Goal: Task Accomplishment & Management: Complete application form

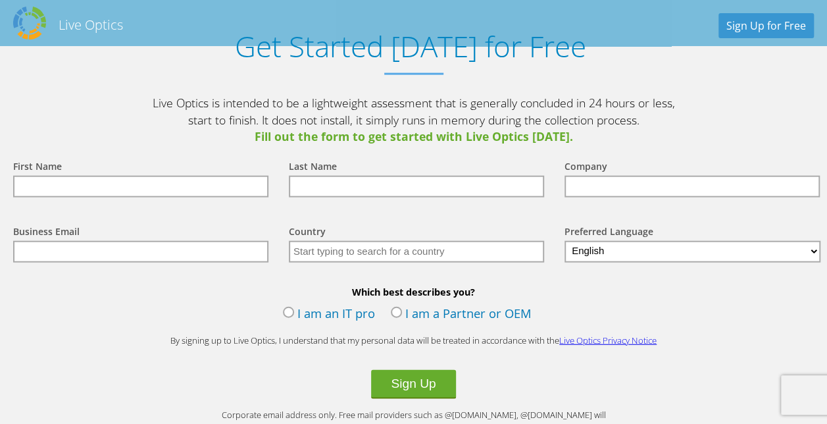
scroll to position [1425, 0]
click at [289, 313] on label "I am an IT pro" at bounding box center [329, 314] width 92 height 20
click at [0, 0] on input "I am an IT pro" at bounding box center [0, 0] width 0 height 0
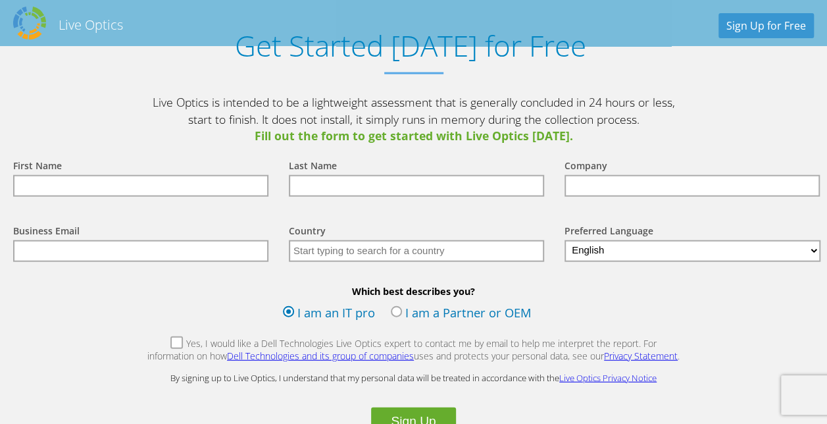
click at [134, 188] on input "text" at bounding box center [140, 186] width 255 height 22
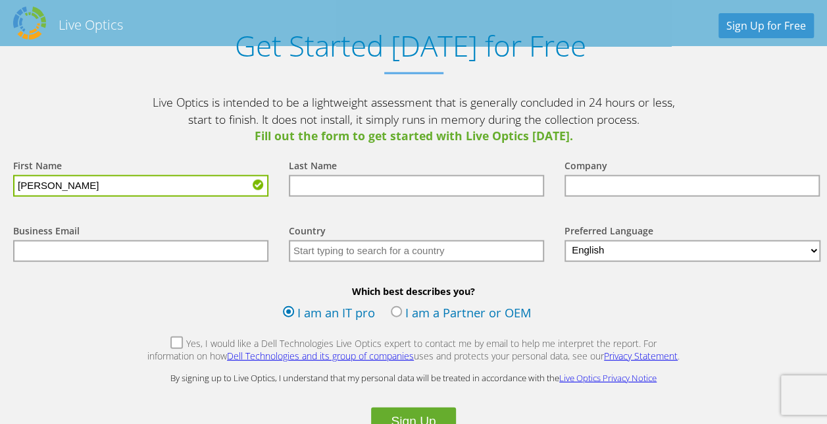
type input "[PERSON_NAME]"
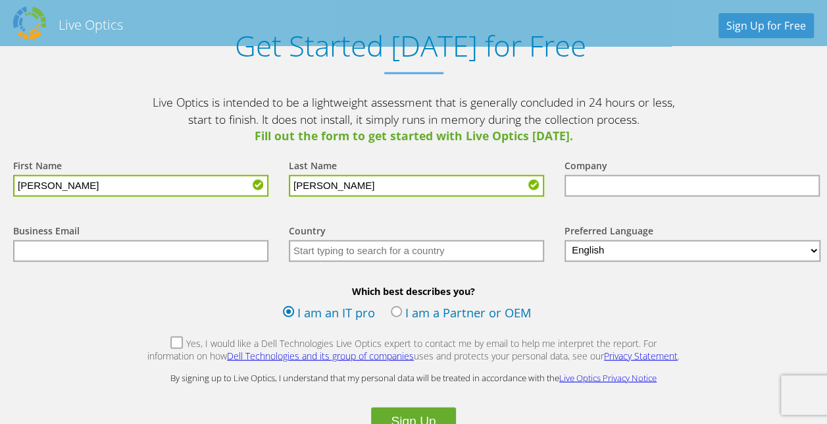
type input "[PERSON_NAME]"
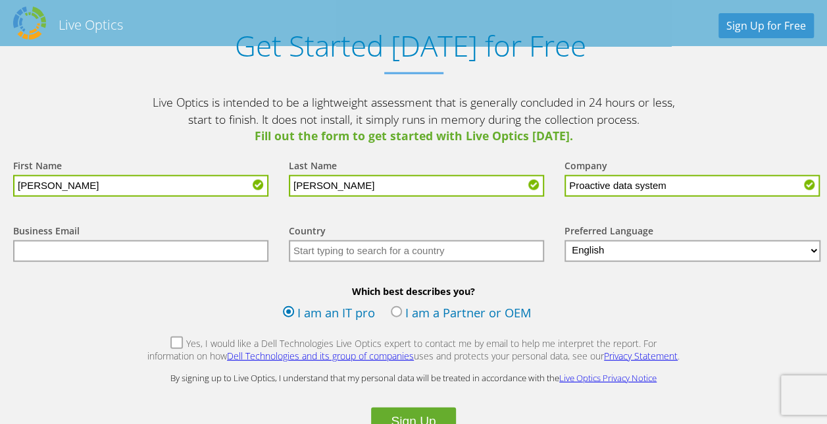
type input "Proactive data system"
type input "P"
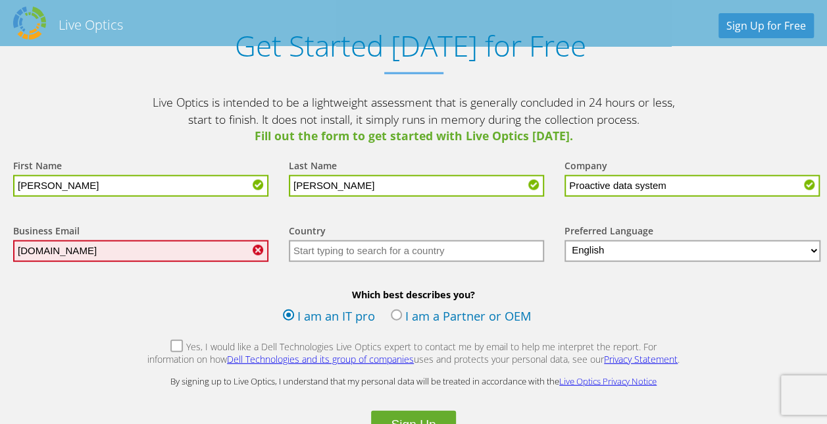
type input "[DOMAIN_NAME]"
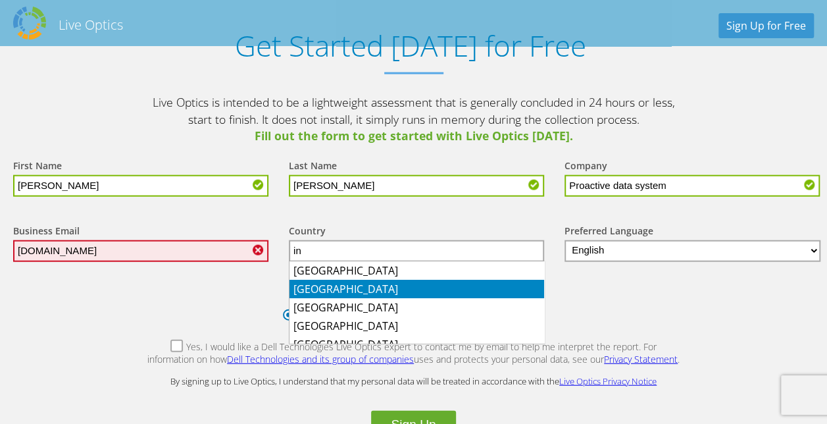
click at [309, 284] on li "[GEOGRAPHIC_DATA]" at bounding box center [417, 289] width 255 height 18
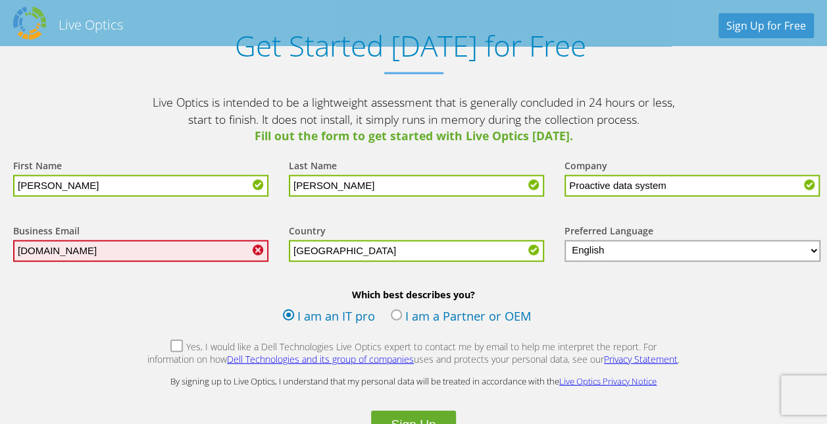
type input "[GEOGRAPHIC_DATA]"
click at [153, 343] on label "Yes, I would like a Dell Technologies Live Optics expert to contact me by email…" at bounding box center [414, 354] width 534 height 28
click at [0, 0] on input "Yes, I would like a Dell Technologies Live Optics expert to contact me by email…" at bounding box center [0, 0] width 0 height 0
click at [411, 413] on button "Sign Up" at bounding box center [413, 425] width 84 height 29
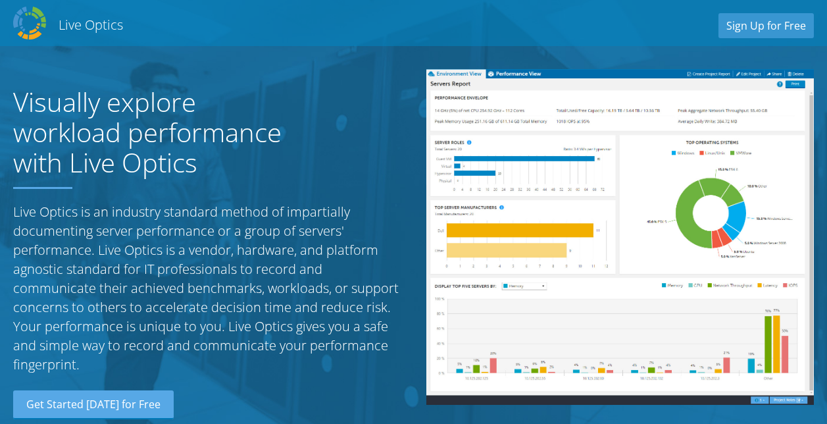
select select "101"
